Goal: Task Accomplishment & Management: Manage account settings

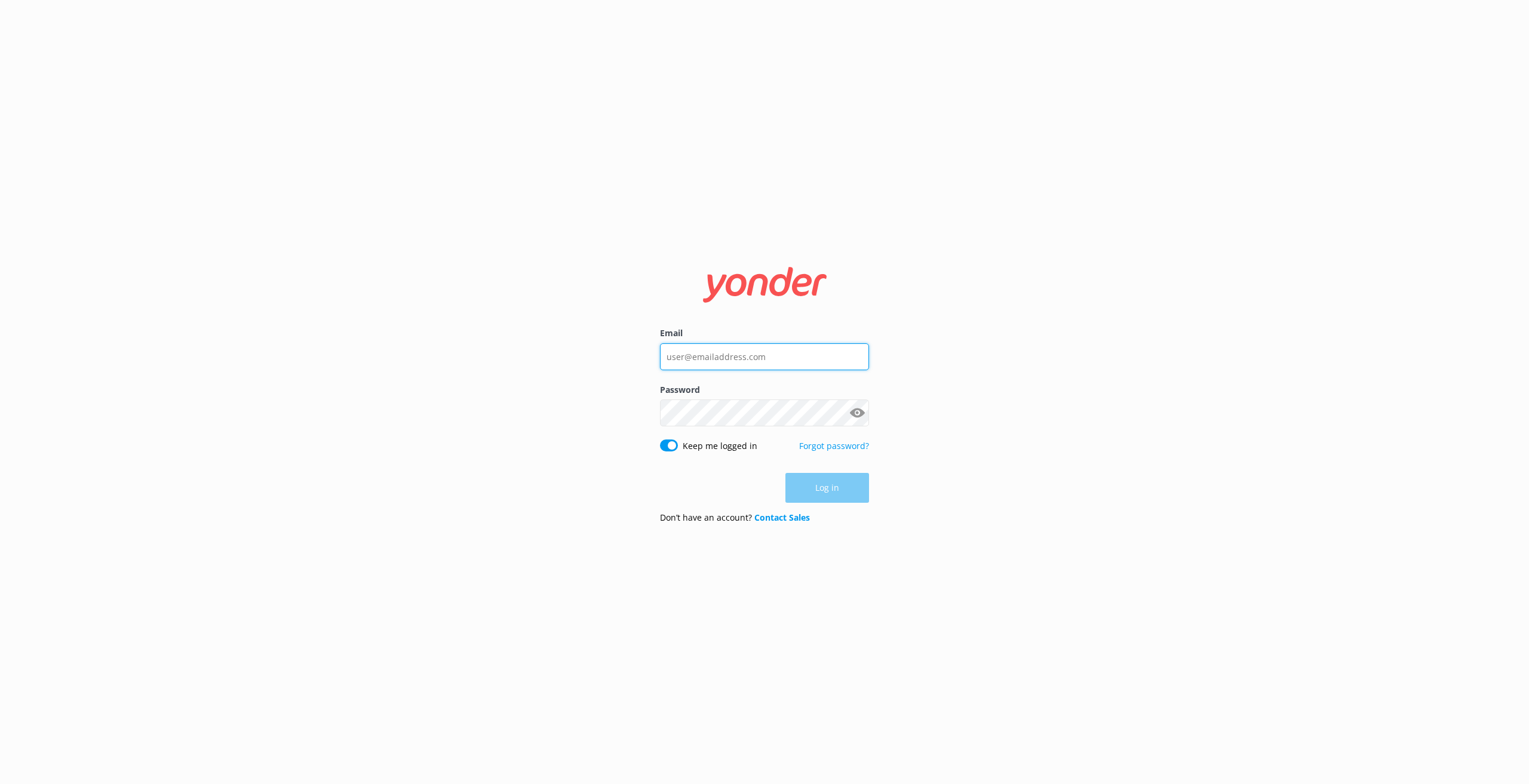
type input "[EMAIL_ADDRESS][DOMAIN_NAME]"
click at [740, 465] on div "Keep me logged in Forgot password?" at bounding box center [764, 451] width 209 height 25
click at [818, 481] on button "Log in" at bounding box center [827, 489] width 84 height 30
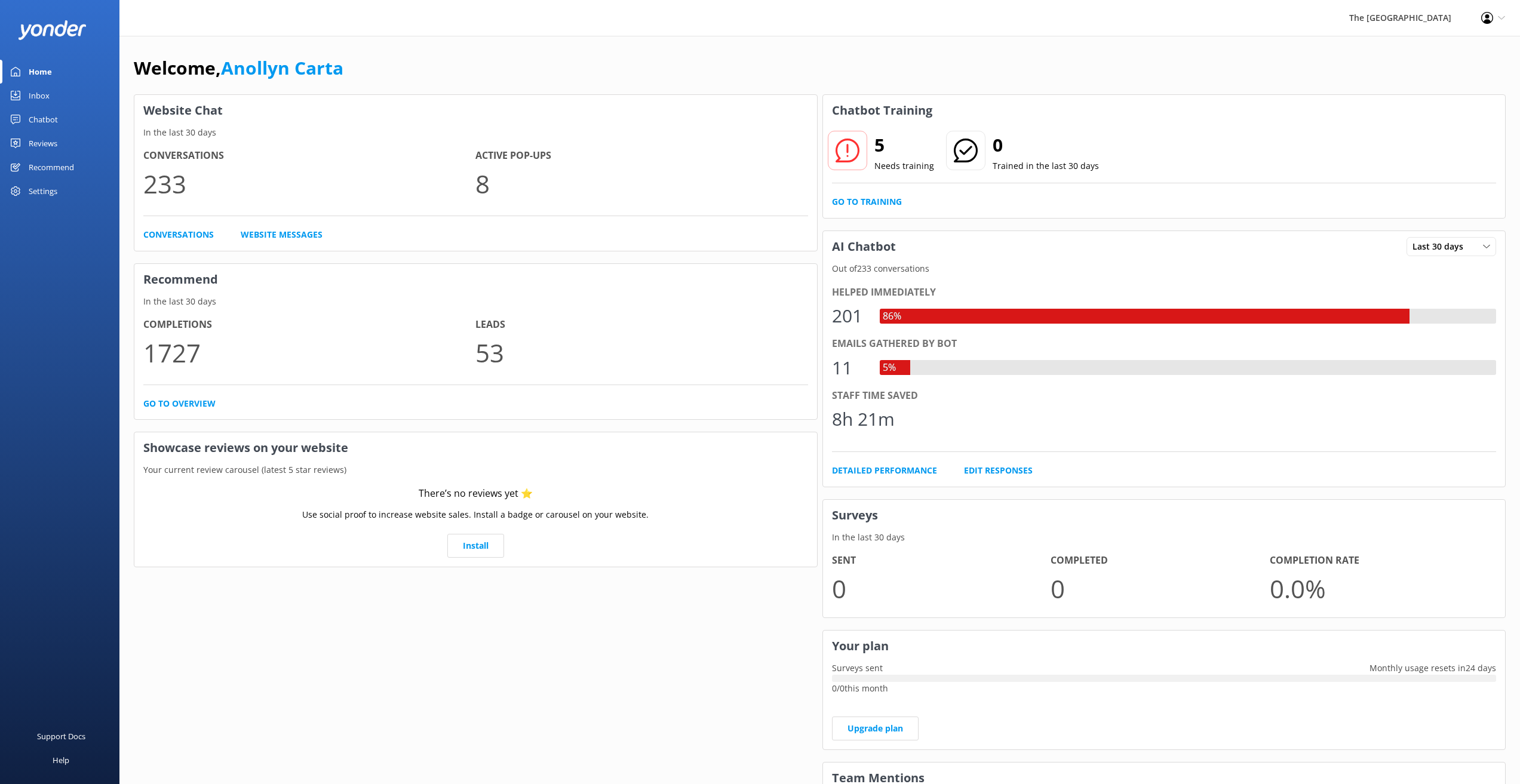
click at [40, 91] on div "Inbox" at bounding box center [39, 96] width 21 height 24
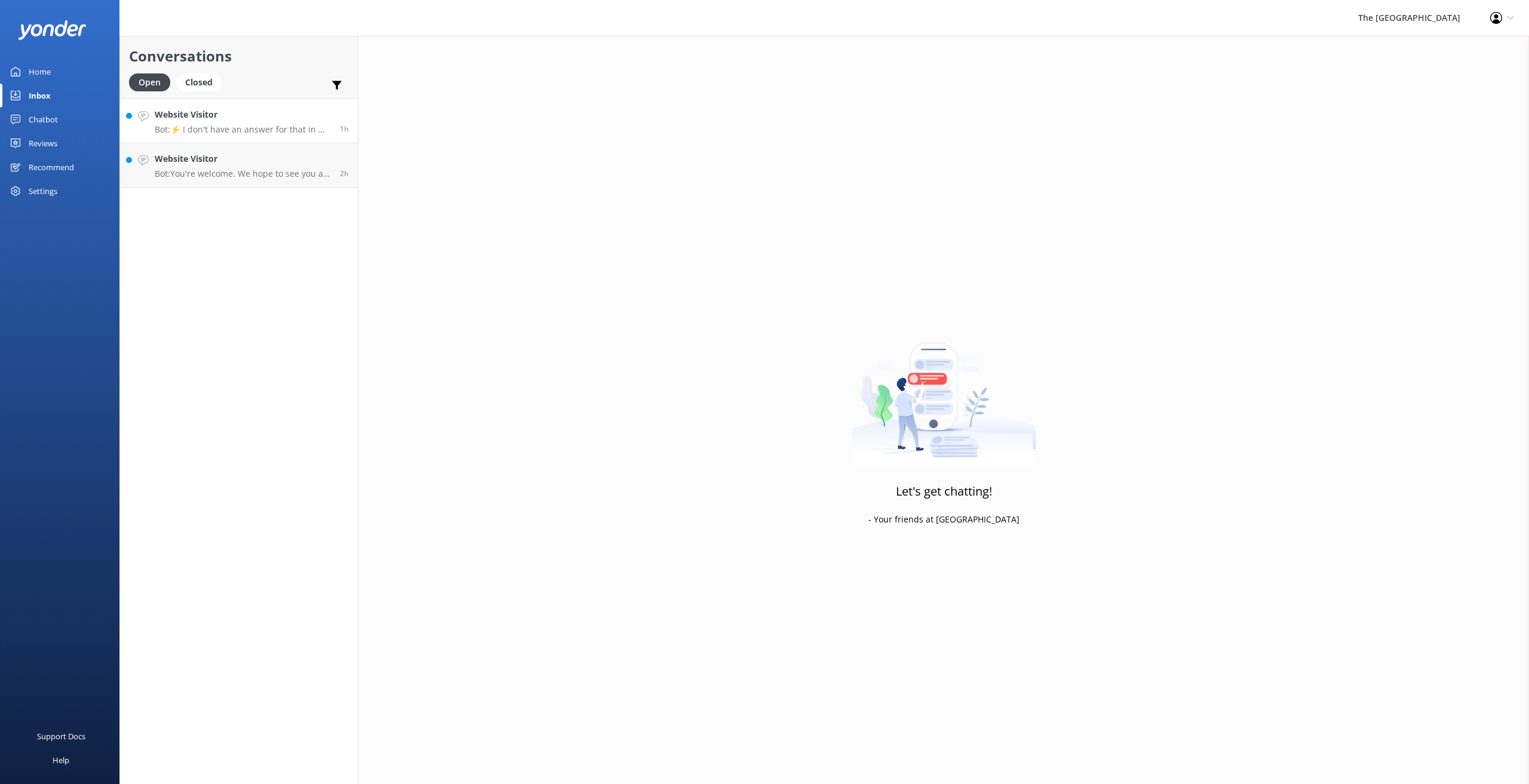
click at [263, 122] on div "Website Visitor Bot: ⚡ I don't have an answer for that in my knowledge base. Pl…" at bounding box center [242, 121] width 176 height 26
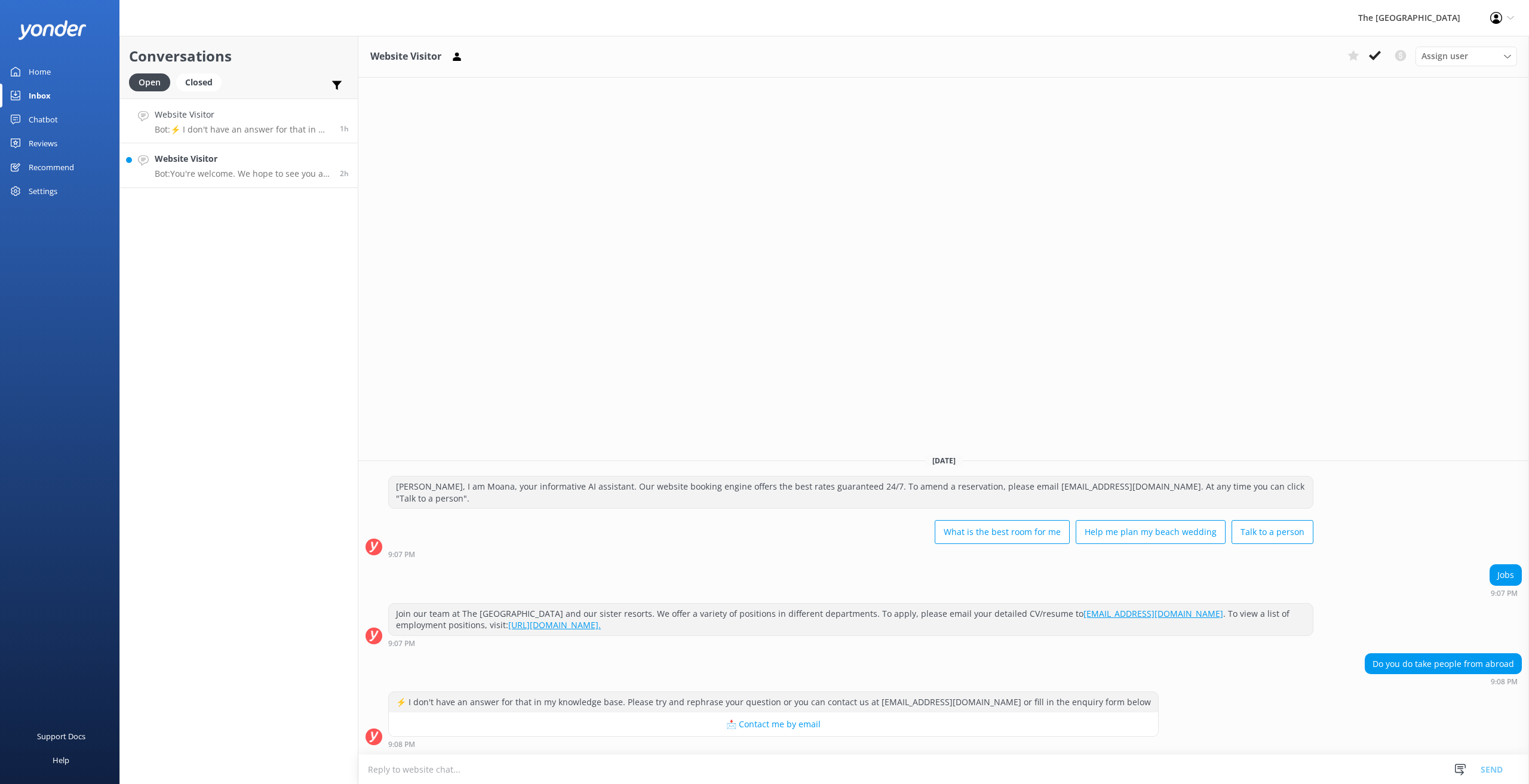
click at [232, 165] on h4 "Website Visitor" at bounding box center [242, 158] width 176 height 13
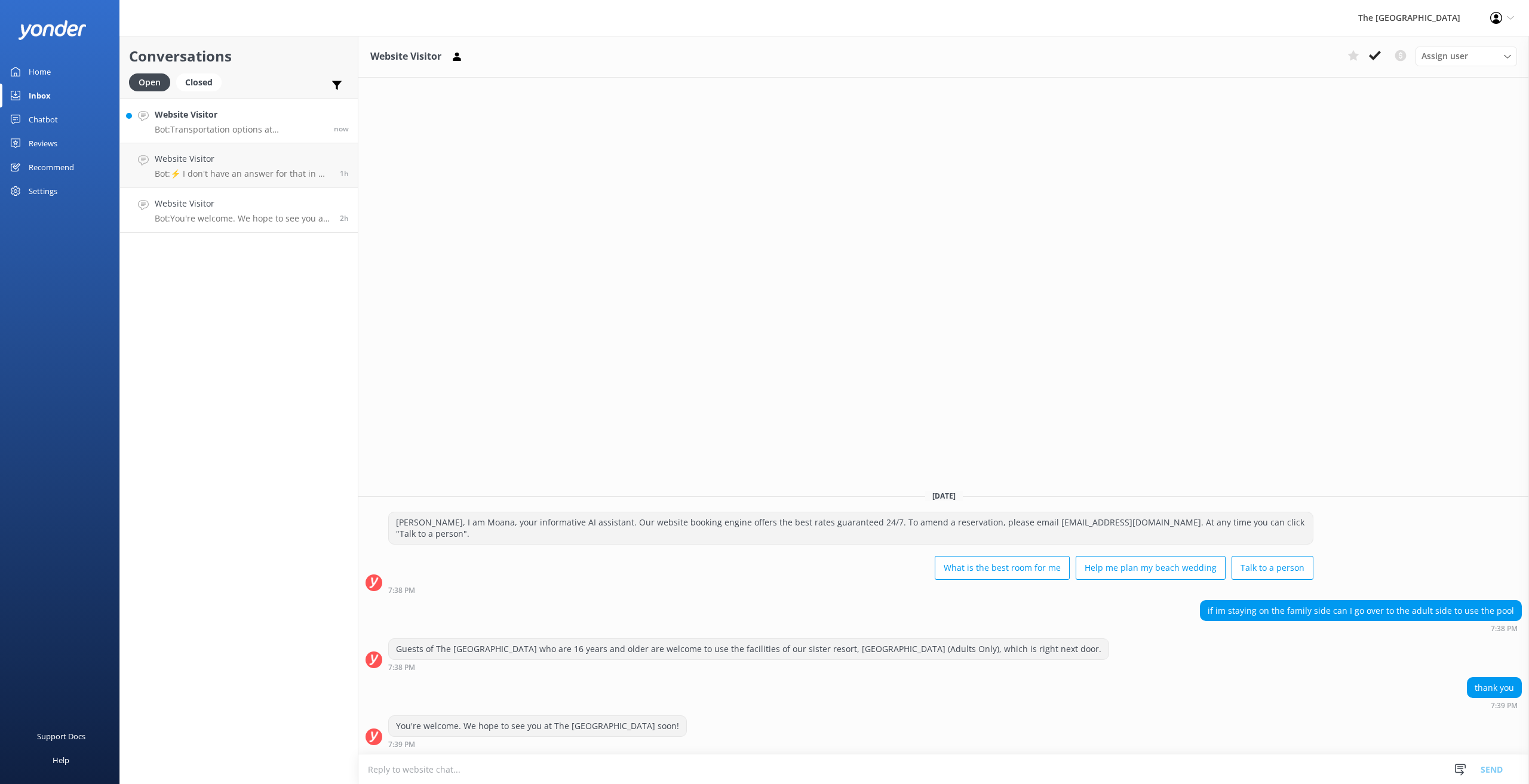
click at [213, 127] on p "Bot: Transportation options at [GEOGRAPHIC_DATA] include car rentals, among oth…" at bounding box center [239, 129] width 170 height 11
